Goal: Transaction & Acquisition: Purchase product/service

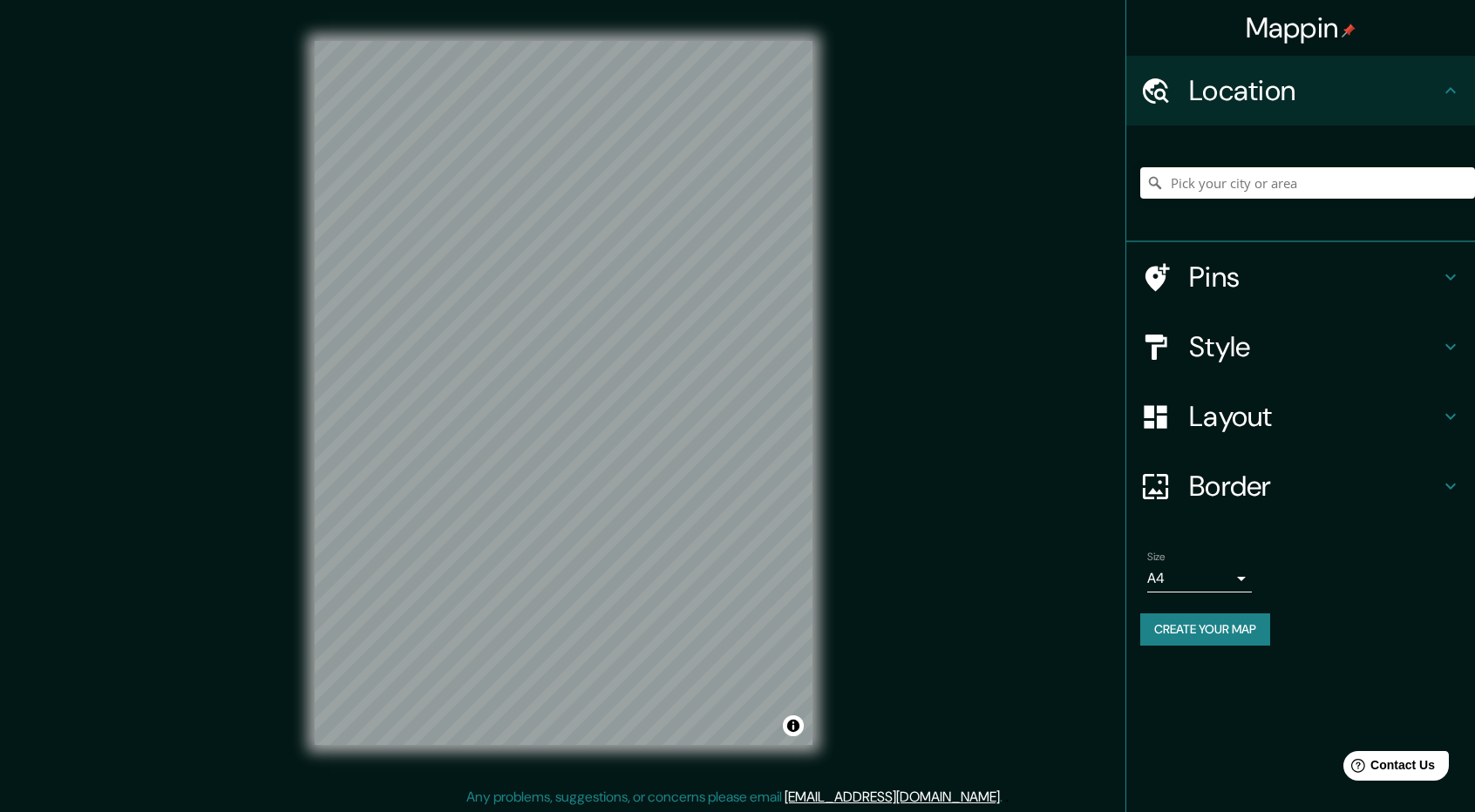
click at [1268, 360] on h4 "Style" at bounding box center [1315, 346] width 251 height 35
click at [1455, 427] on icon at bounding box center [1451, 417] width 21 height 21
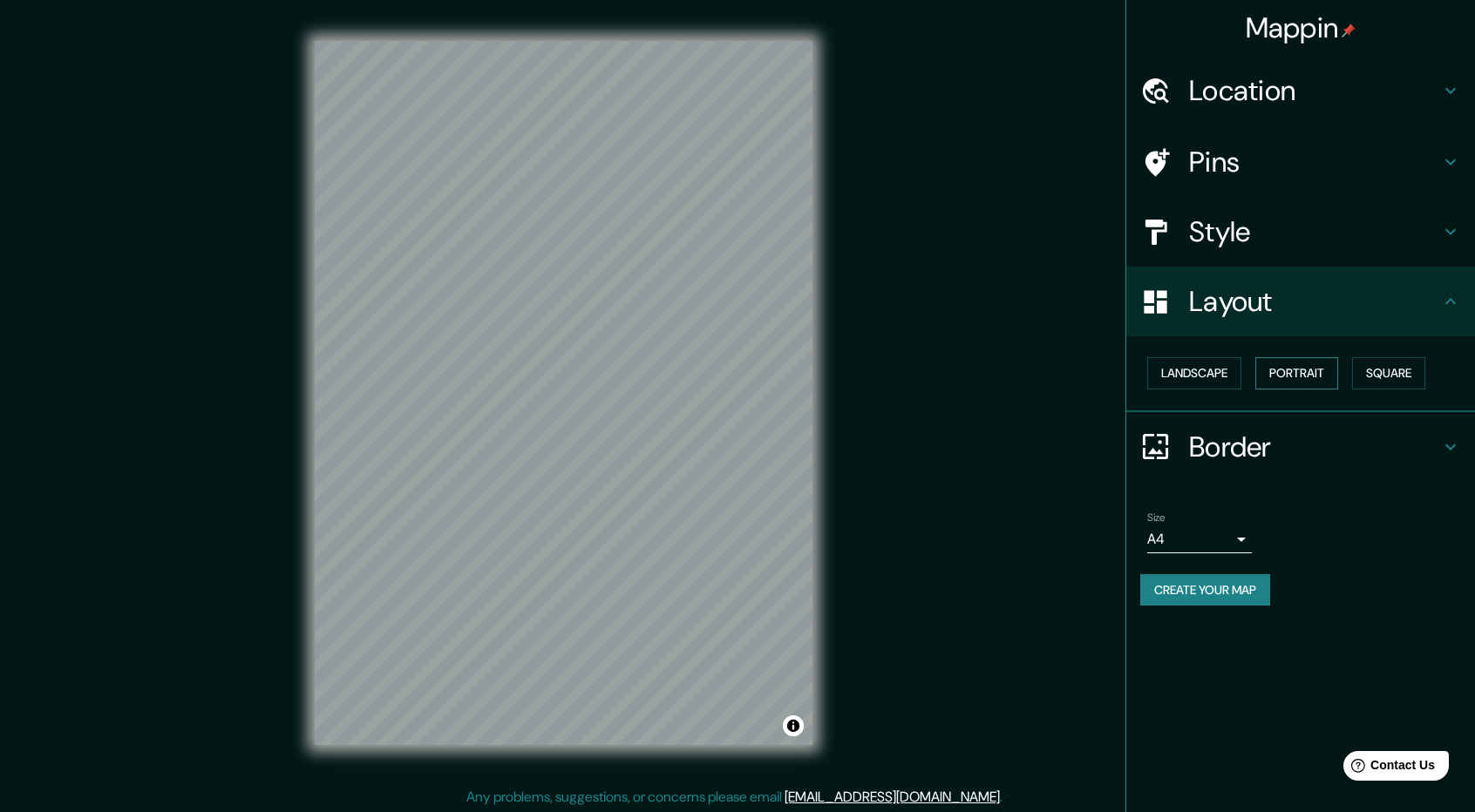
click at [1326, 373] on button "Portrait" at bounding box center [1296, 374] width 83 height 32
click at [1196, 382] on button "Landscape" at bounding box center [1195, 374] width 94 height 32
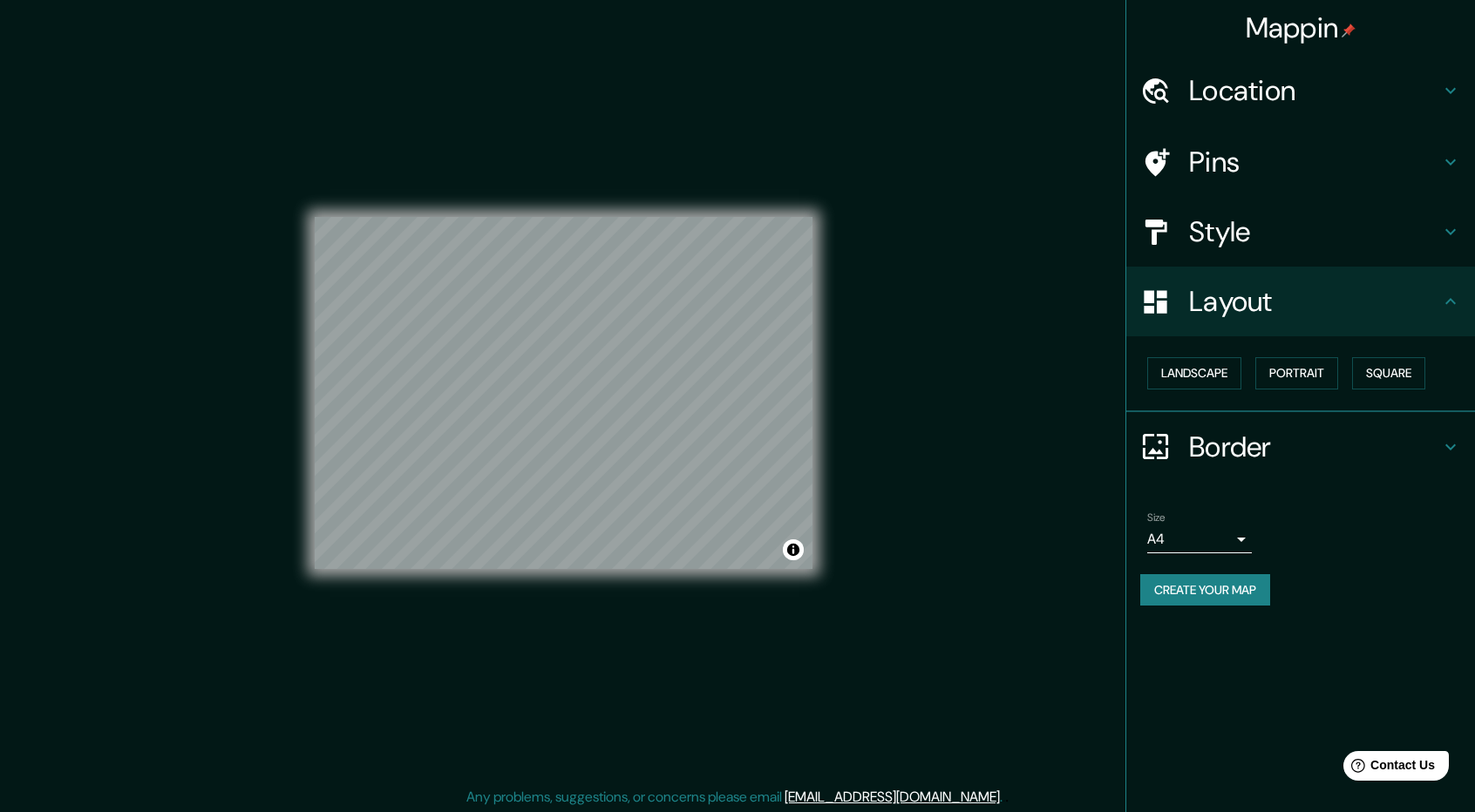
click at [1237, 537] on body "Mappin Location Pins Style Layout Landscape Portrait Square Border Choose a bor…" at bounding box center [738, 406] width 1475 height 812
click at [1457, 293] on icon at bounding box center [1451, 301] width 21 height 21
click at [1455, 308] on icon at bounding box center [1451, 301] width 21 height 21
click at [1021, 585] on div "Mappin Location Pins Style Layout Landscape Portrait Square Border Choose a bor…" at bounding box center [738, 407] width 1475 height 815
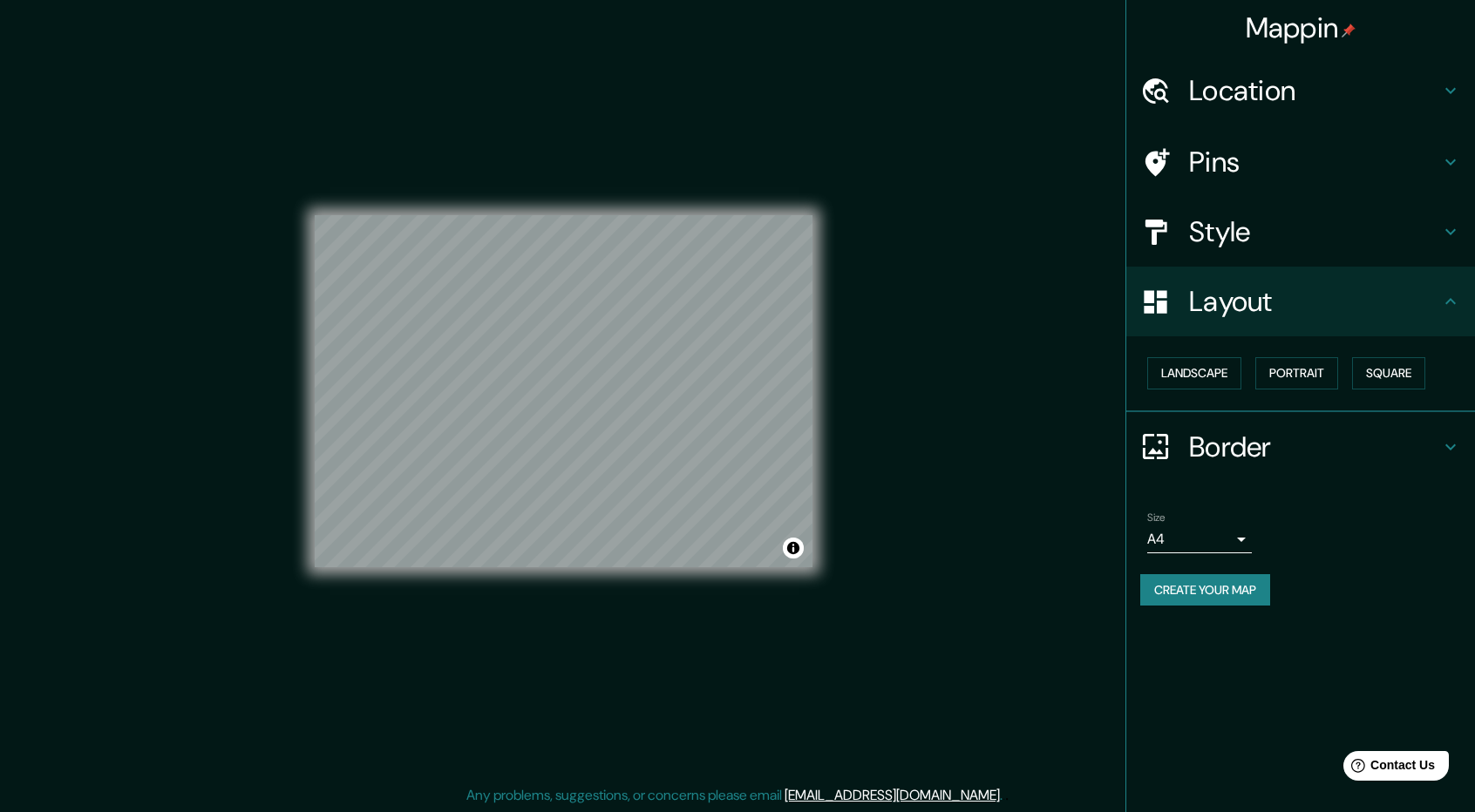
scroll to position [2, 0]
drag, startPoint x: 873, startPoint y: 657, endPoint x: 977, endPoint y: 572, distance: 134.3
click at [875, 657] on div "Mappin Location Pins Style Layout Landscape Portrait Square Border Choose a bor…" at bounding box center [738, 406] width 1475 height 815
click at [1232, 370] on button "Landscape" at bounding box center [1195, 374] width 94 height 32
click at [982, 547] on div "Mappin Location Pins Style Layout Landscape Portrait Square Border Choose a bor…" at bounding box center [738, 406] width 1475 height 815
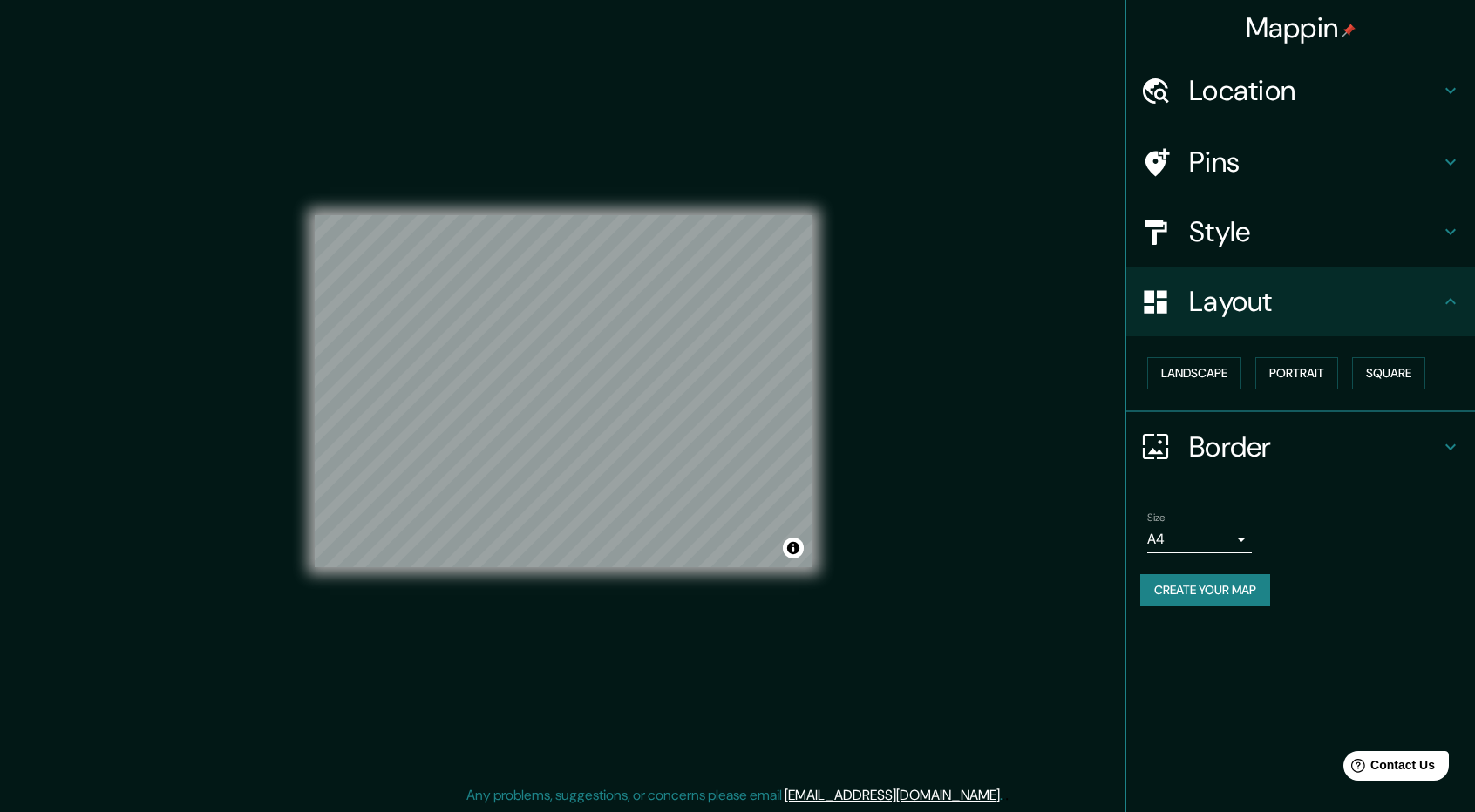
click at [1439, 299] on h4 "Layout" at bounding box center [1315, 301] width 251 height 35
click at [1236, 541] on body "Mappin Location Pins Style Layout Landscape Portrait Square Border Choose a bor…" at bounding box center [738, 404] width 1475 height 812
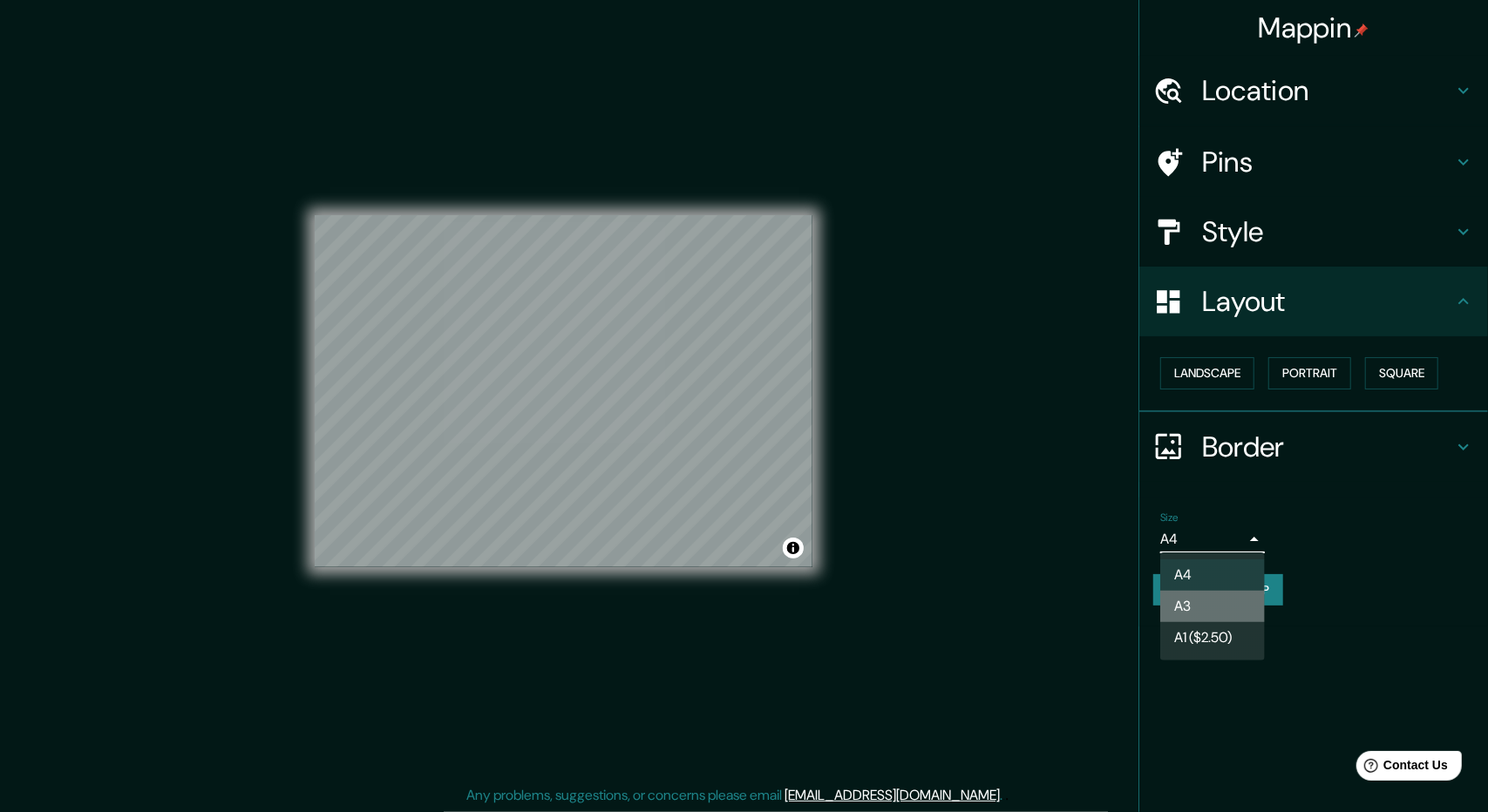
click at [1223, 615] on li "A3" at bounding box center [1212, 606] width 105 height 31
type input "a4"
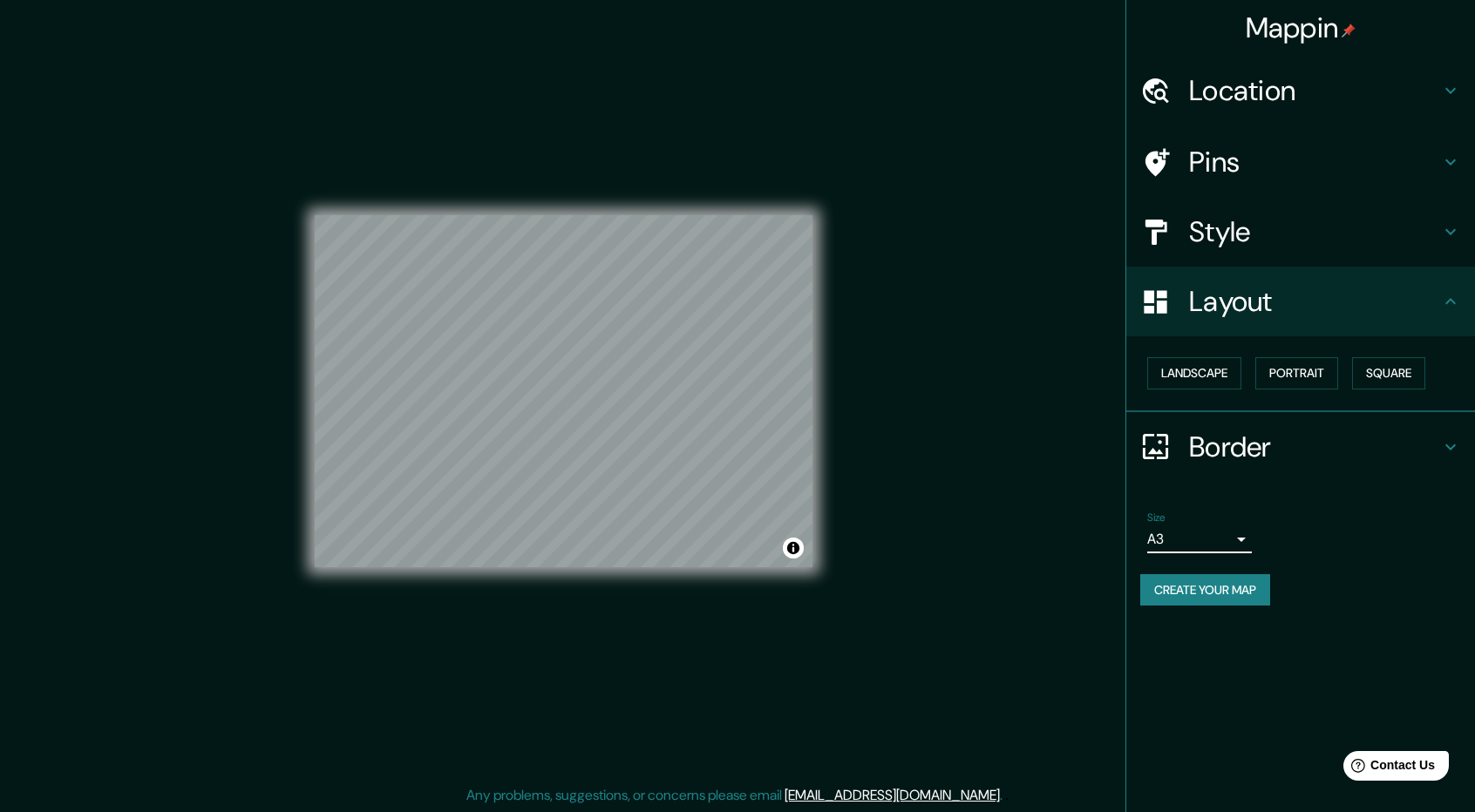
click at [979, 583] on div "Mappin Location Pins Style Layout Landscape Portrait Square Border Choose a bor…" at bounding box center [738, 406] width 1475 height 815
click at [1455, 223] on icon at bounding box center [1451, 232] width 21 height 21
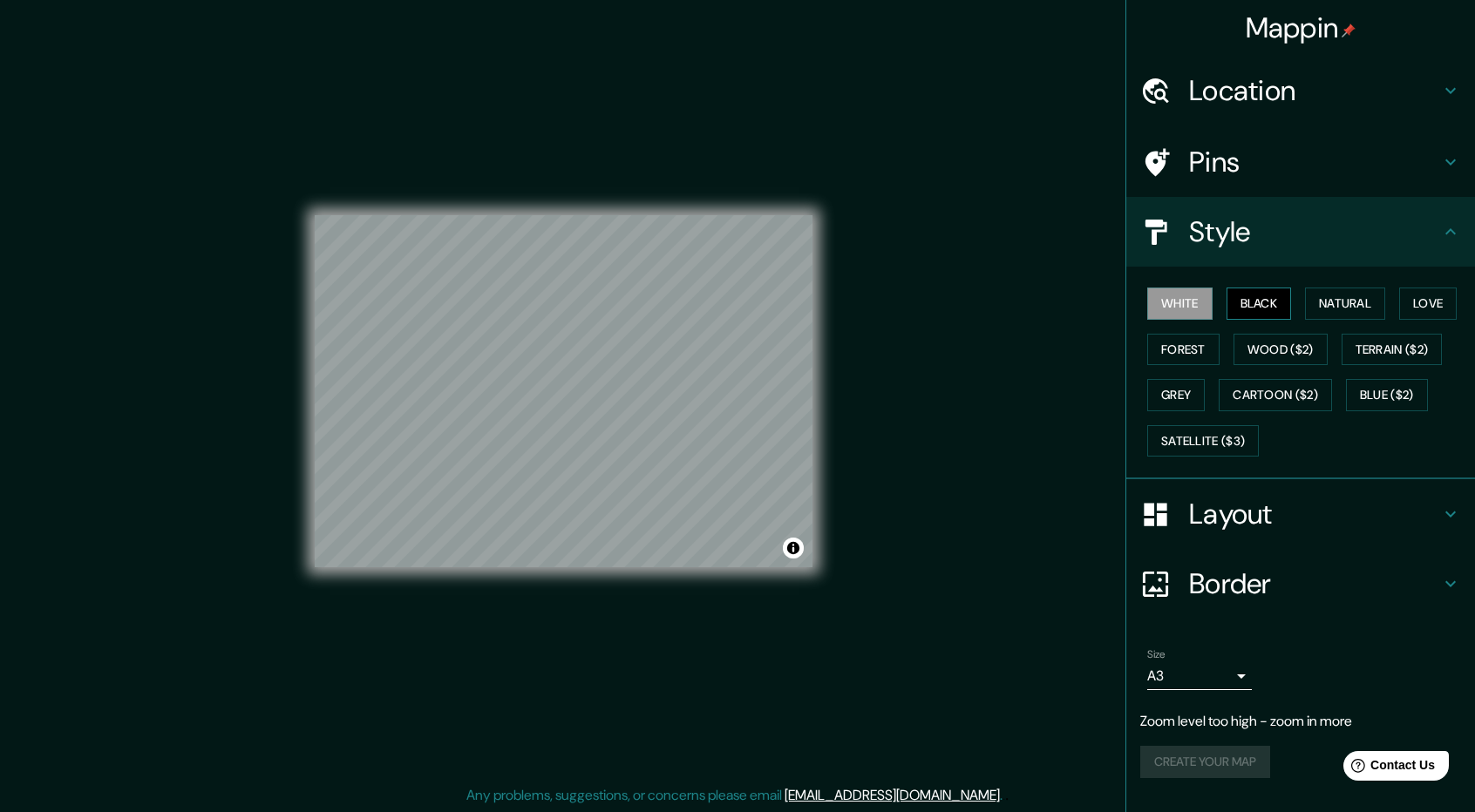
click at [1260, 301] on button "Black" at bounding box center [1259, 303] width 65 height 32
click at [1368, 299] on button "Natural" at bounding box center [1345, 303] width 80 height 32
click at [1439, 302] on button "Love" at bounding box center [1428, 303] width 58 height 32
click at [1202, 342] on button "Forest" at bounding box center [1183, 350] width 72 height 32
click at [1268, 403] on button "Cartoon ($2)" at bounding box center [1275, 395] width 113 height 32
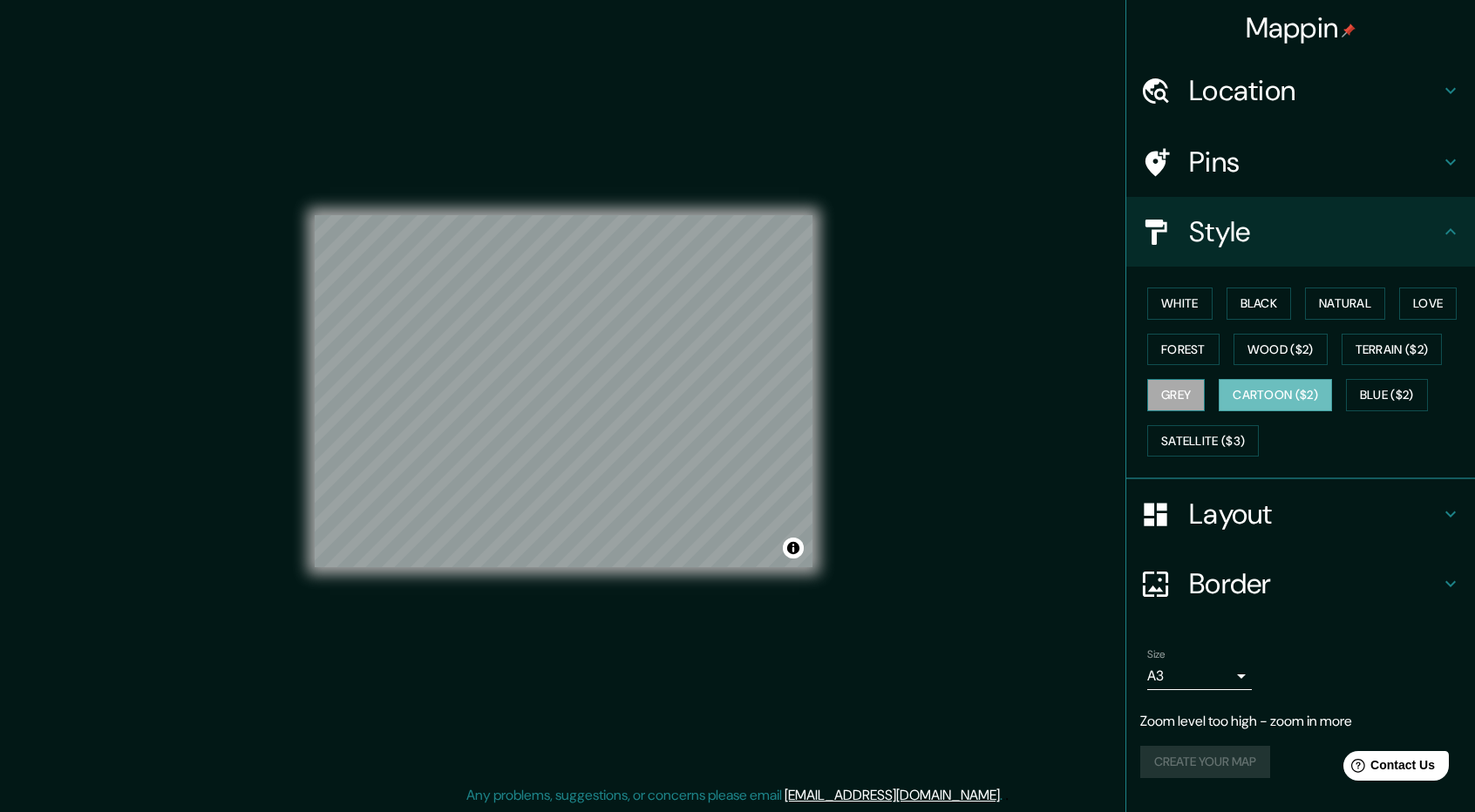
click at [1173, 391] on button "Grey" at bounding box center [1176, 395] width 58 height 32
click at [1384, 384] on button "Blue ($2)" at bounding box center [1387, 395] width 82 height 32
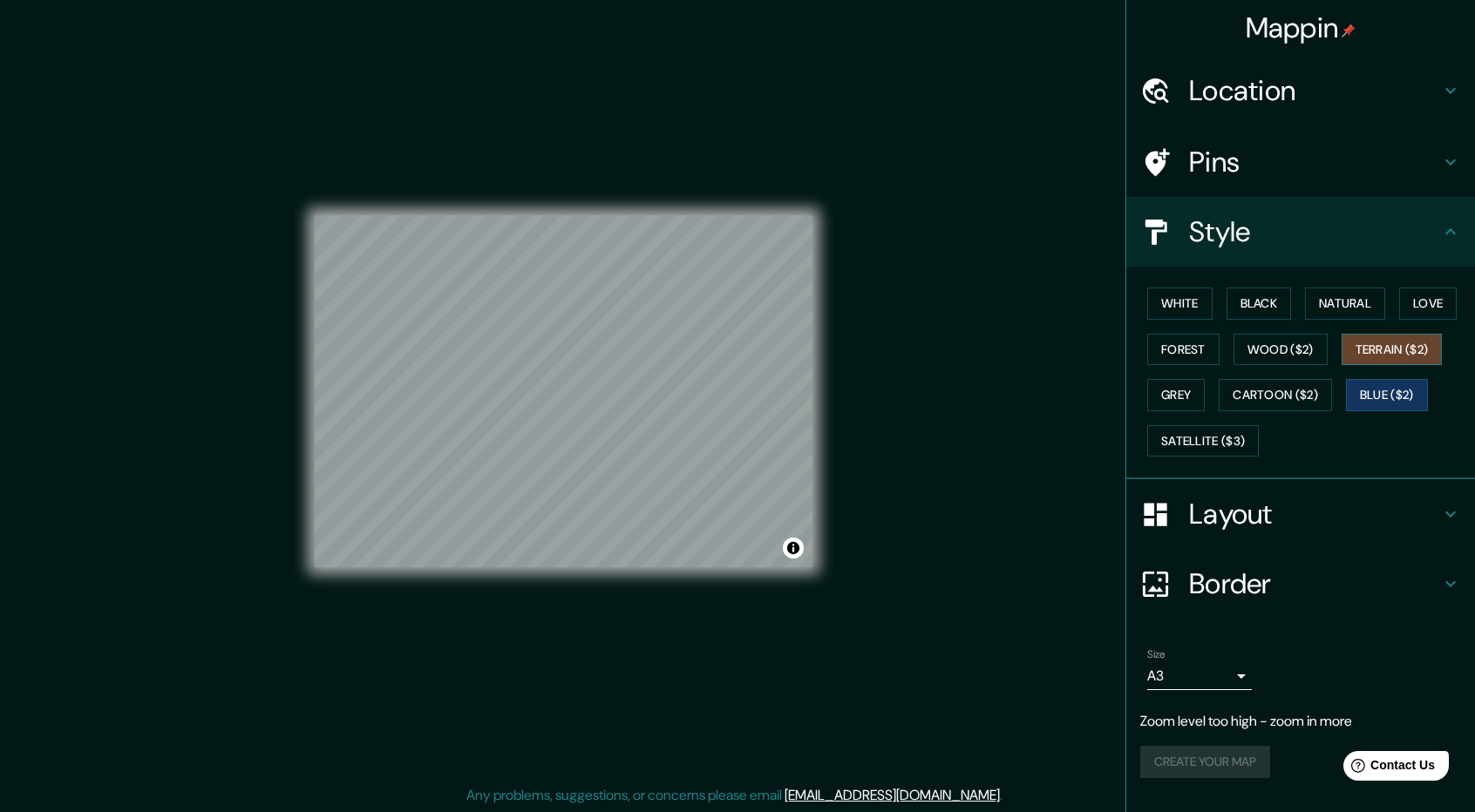
click at [1397, 352] on button "Terrain ($2)" at bounding box center [1392, 350] width 101 height 32
click at [1269, 355] on button "Wood ($2)" at bounding box center [1281, 350] width 94 height 32
click at [1386, 341] on button "Terrain ($2)" at bounding box center [1392, 350] width 101 height 32
click at [1221, 444] on button "Satellite ($3)" at bounding box center [1203, 441] width 111 height 32
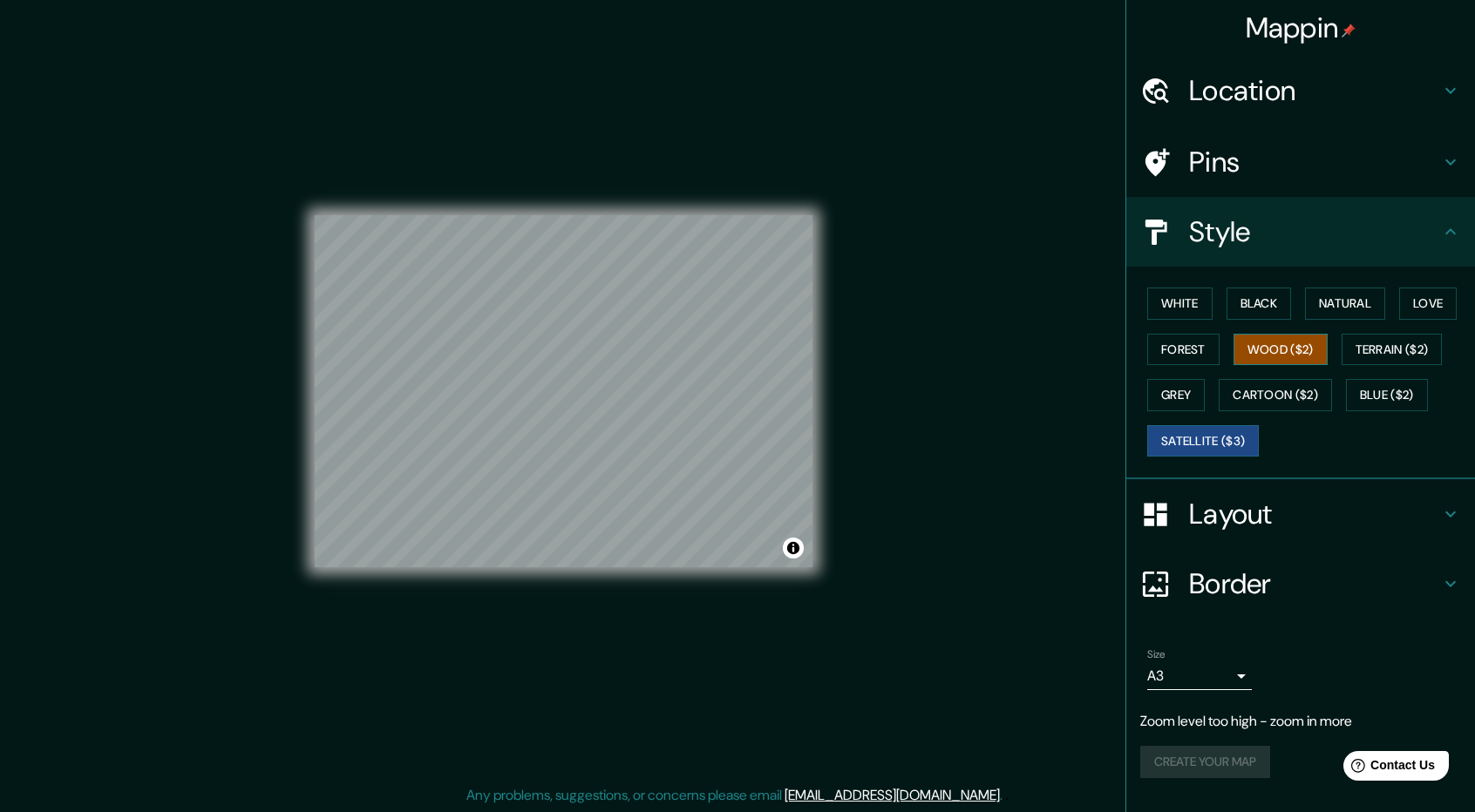
click at [1315, 353] on button "Wood ($2)" at bounding box center [1281, 350] width 94 height 32
click at [1327, 301] on button "Natural" at bounding box center [1345, 303] width 80 height 32
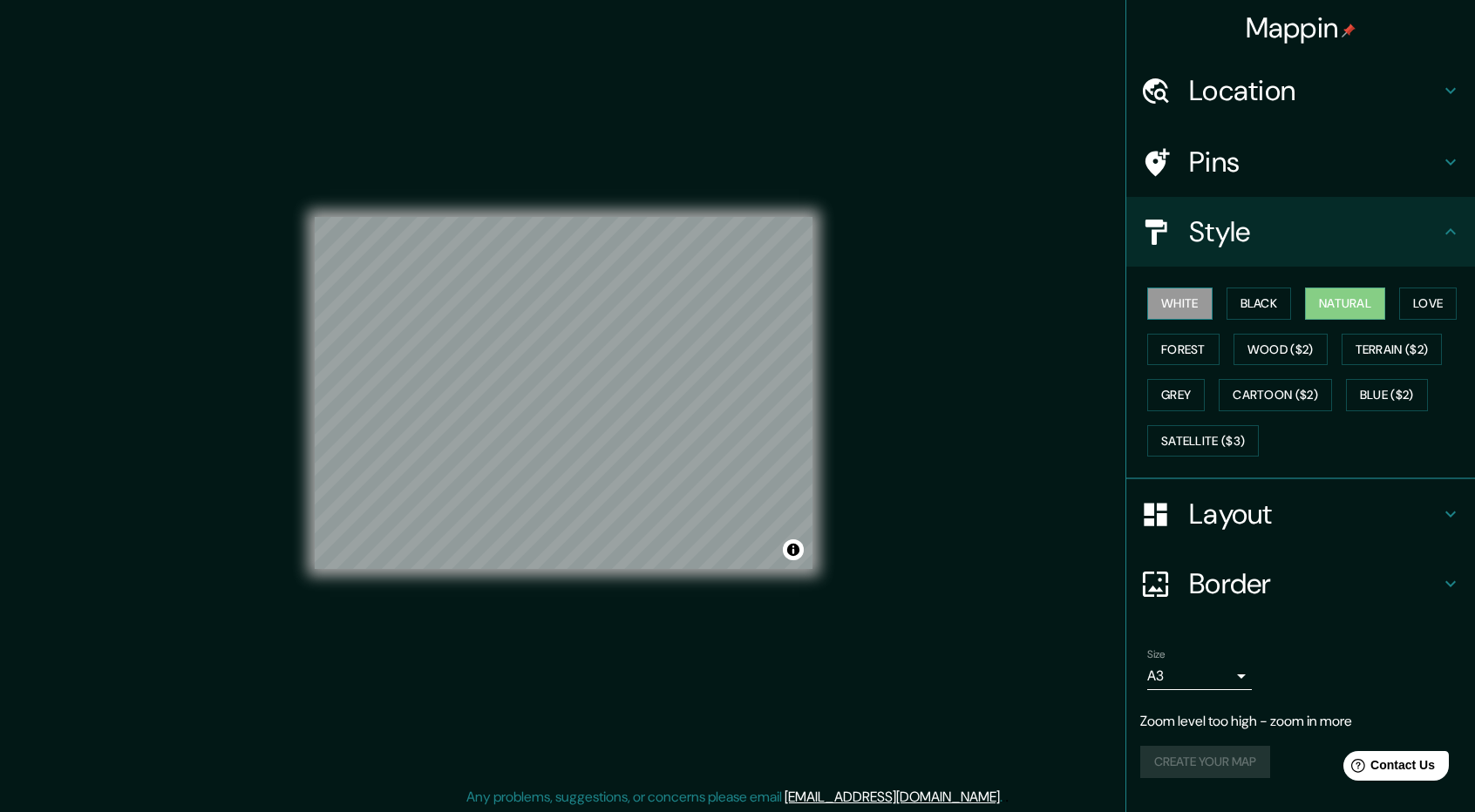
click at [1173, 293] on button "White" at bounding box center [1180, 303] width 65 height 32
click at [1322, 302] on button "Natural" at bounding box center [1345, 303] width 80 height 32
click at [1452, 306] on button "Love" at bounding box center [1428, 303] width 58 height 32
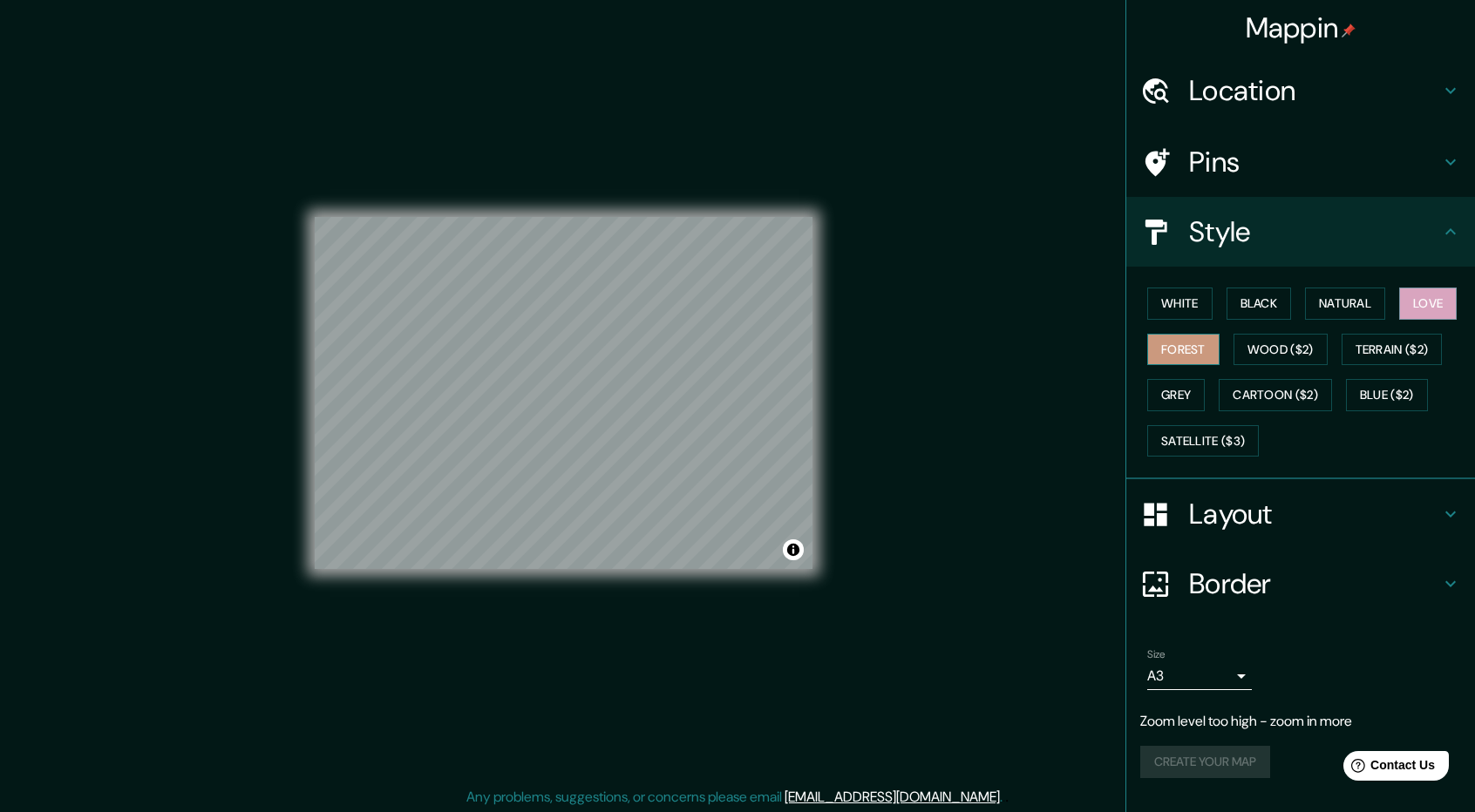
click at [1192, 339] on button "Forest" at bounding box center [1183, 350] width 72 height 32
click at [1369, 302] on button "Natural" at bounding box center [1345, 303] width 80 height 32
click at [662, 575] on div "© Mapbox © OpenStreetMap Improve this map" at bounding box center [564, 393] width 498 height 731
